Goal: Navigation & Orientation: Find specific page/section

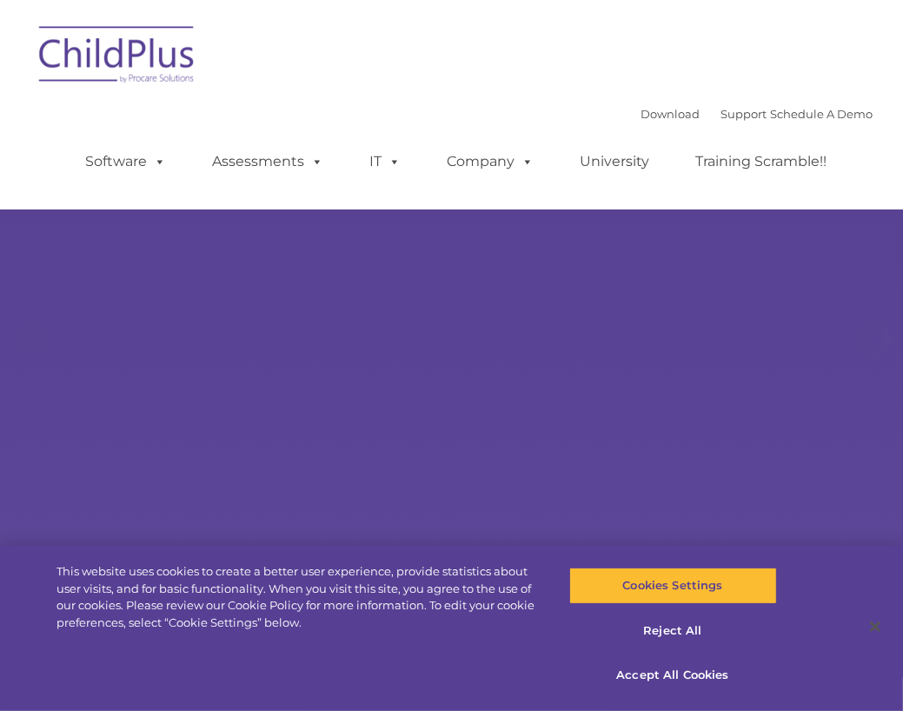
select select "MEDIUM"
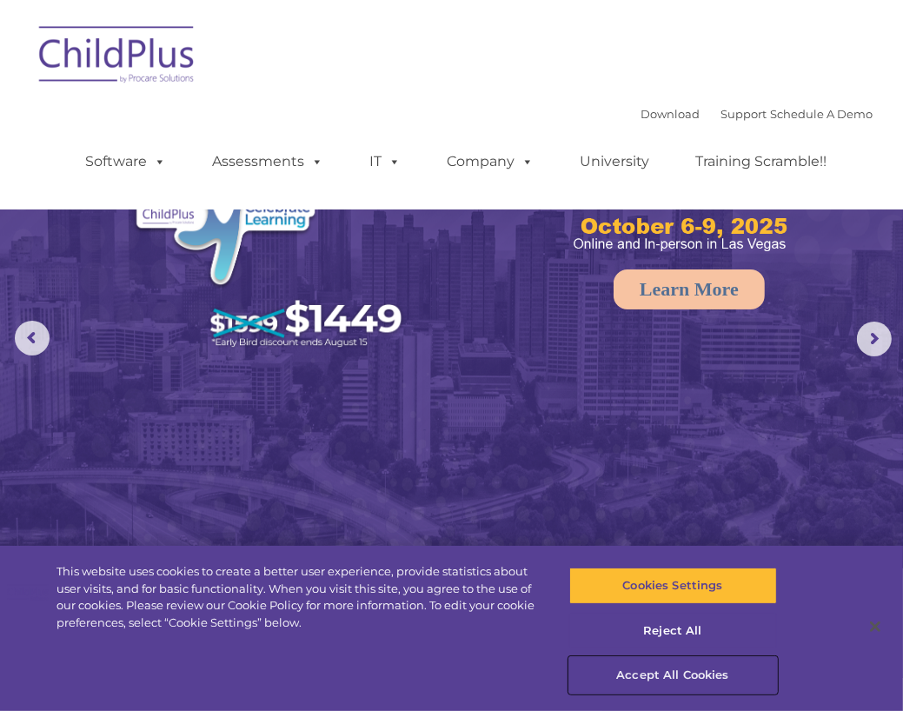
click at [720, 668] on button "Accept All Cookies" at bounding box center [673, 675] width 208 height 36
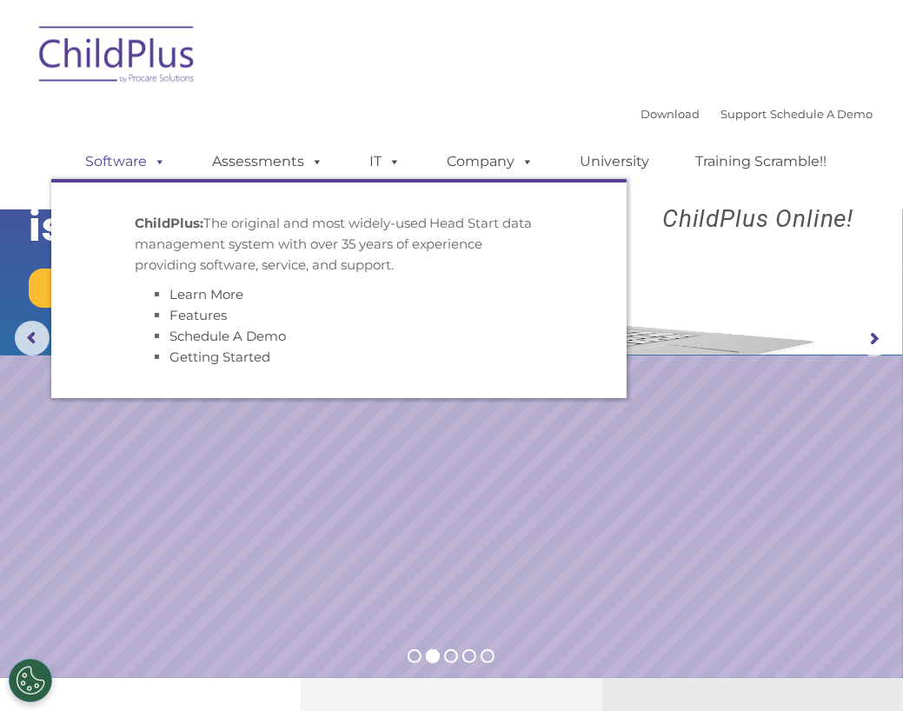
click at [117, 168] on link "Software" at bounding box center [127, 161] width 116 height 35
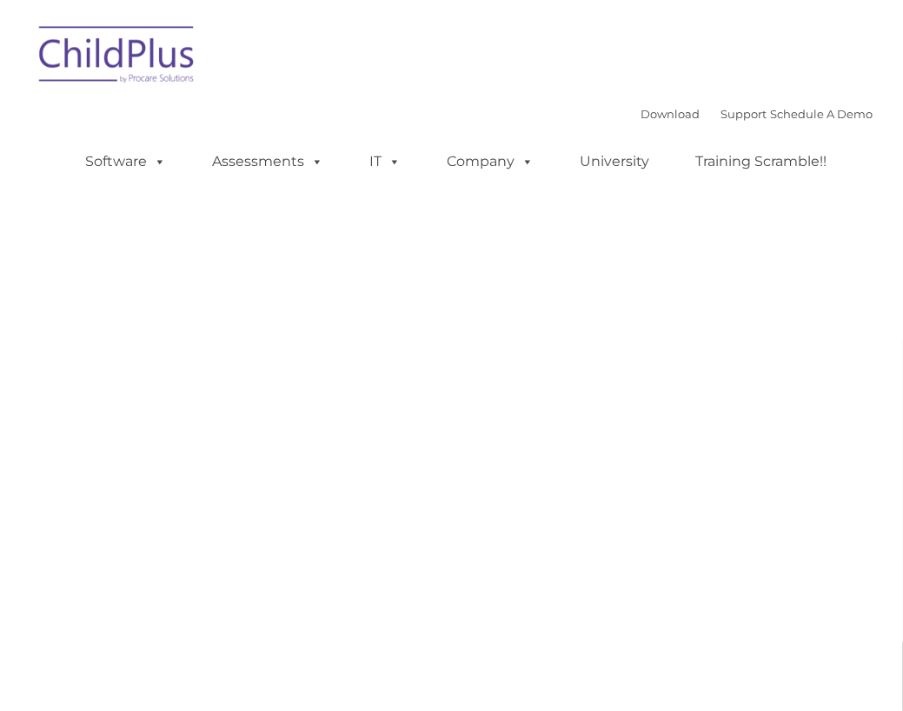
type input ""
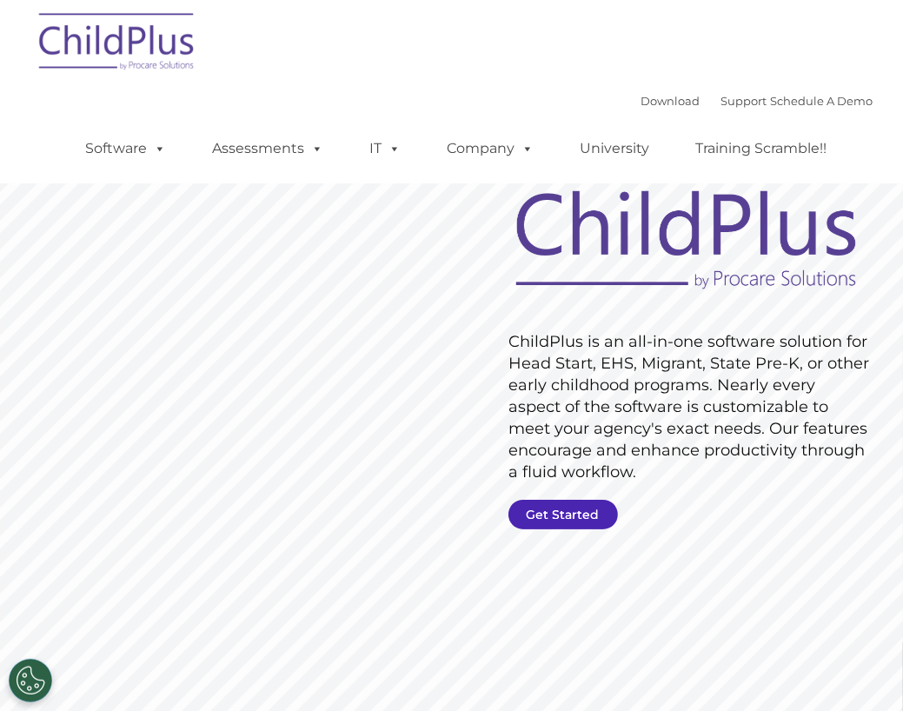
click at [534, 503] on link "Get Started" at bounding box center [562, 515] width 109 height 30
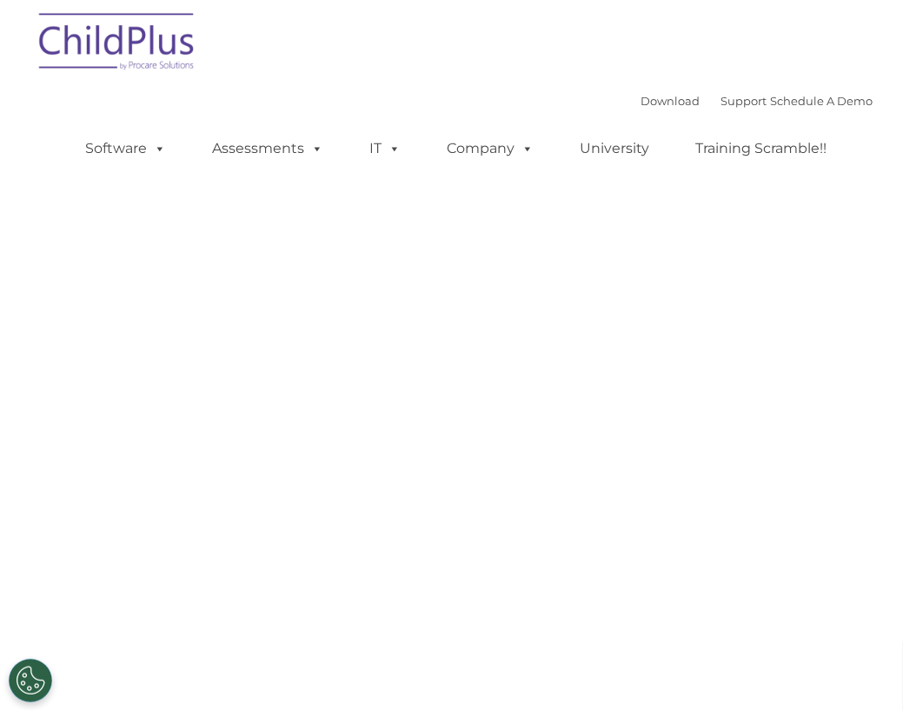
select select "MEDIUM"
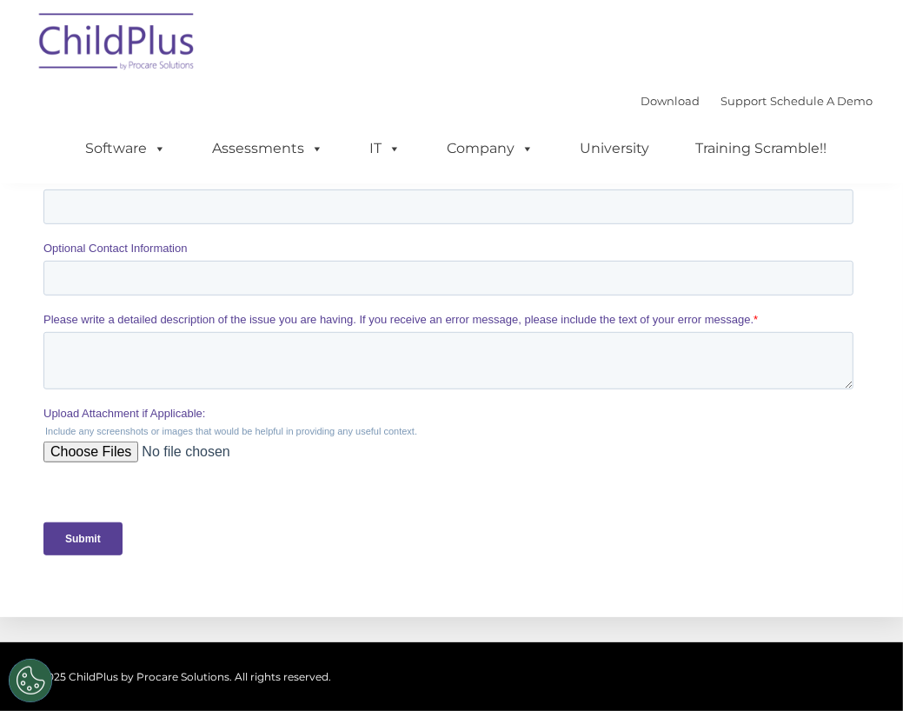
scroll to position [538, 0]
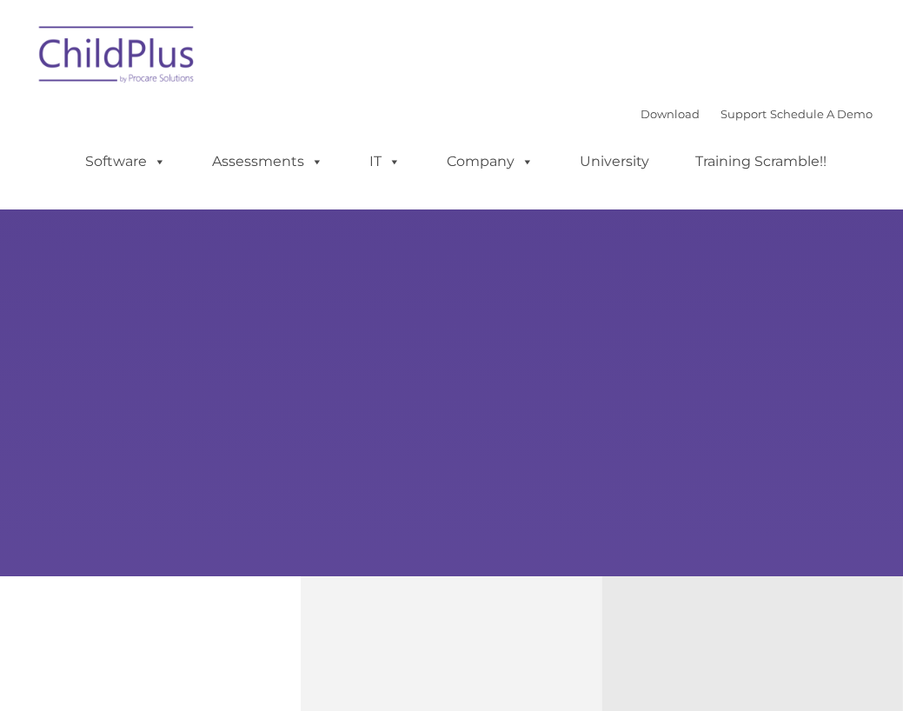
type input ""
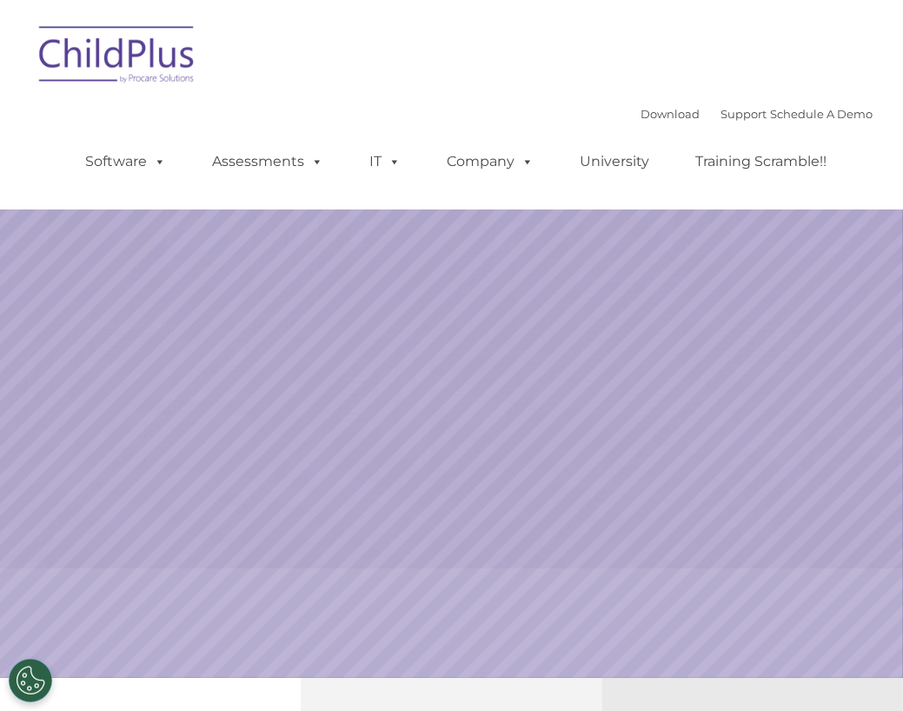
select select "MEDIUM"
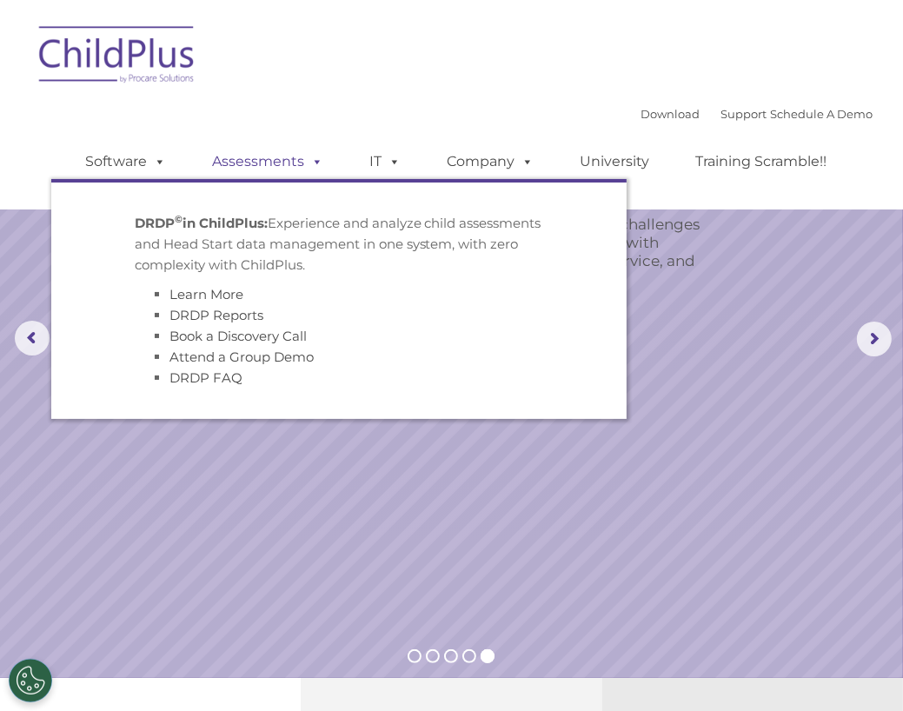
drag, startPoint x: 235, startPoint y: 0, endPoint x: 205, endPoint y: 167, distance: 169.4
click at [205, 167] on link "Assessments" at bounding box center [269, 161] width 146 height 35
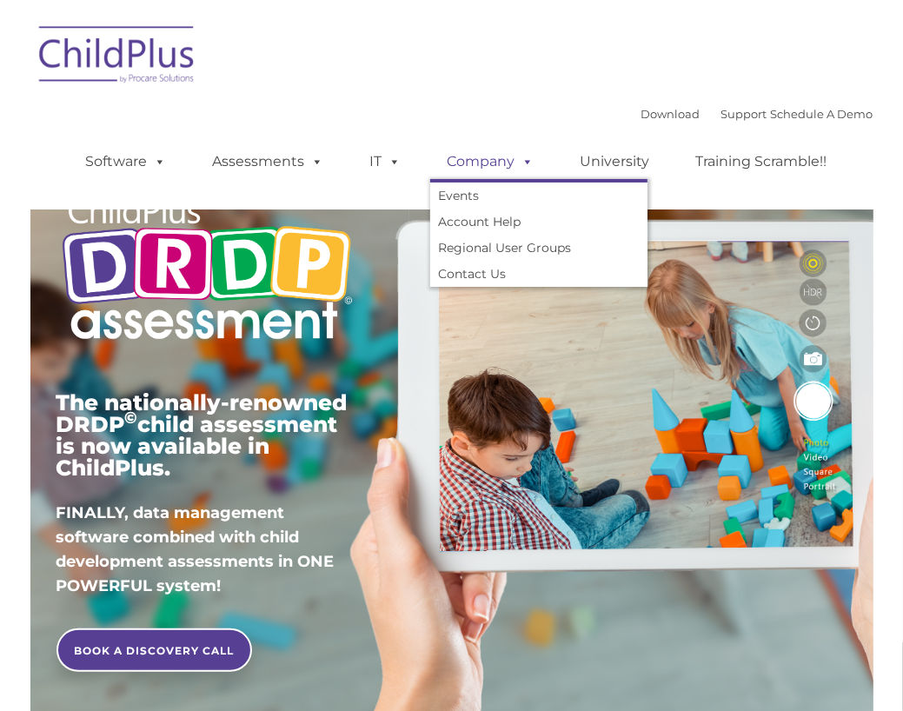
click at [435, 156] on link "Company" at bounding box center [491, 161] width 122 height 35
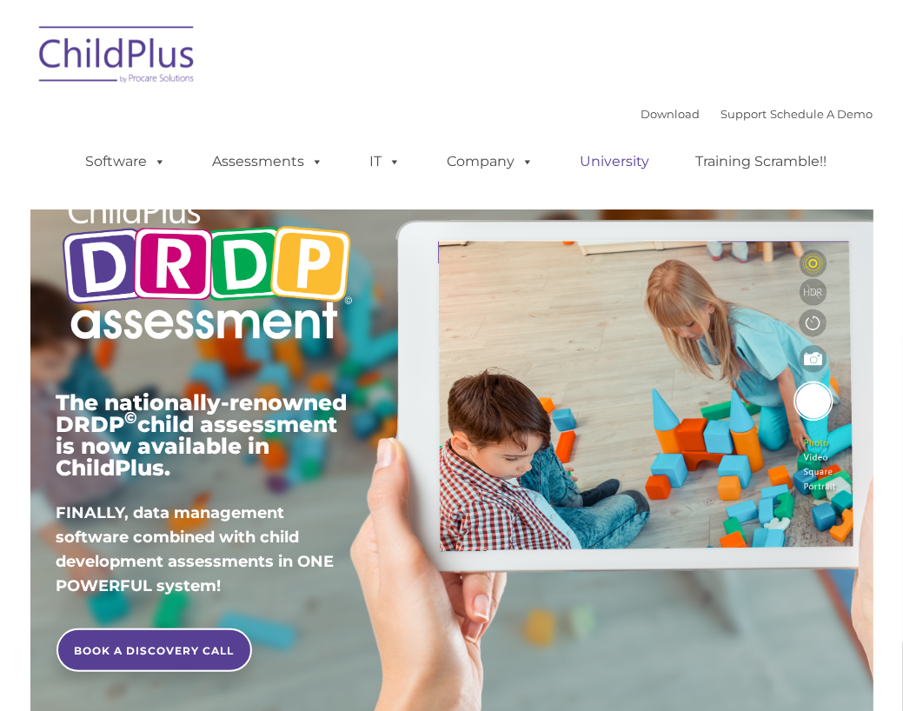
click at [614, 162] on link "University" at bounding box center [615, 161] width 104 height 35
click at [664, 116] on link "Download" at bounding box center [670, 114] width 59 height 14
